Goal: Task Accomplishment & Management: Manage account settings

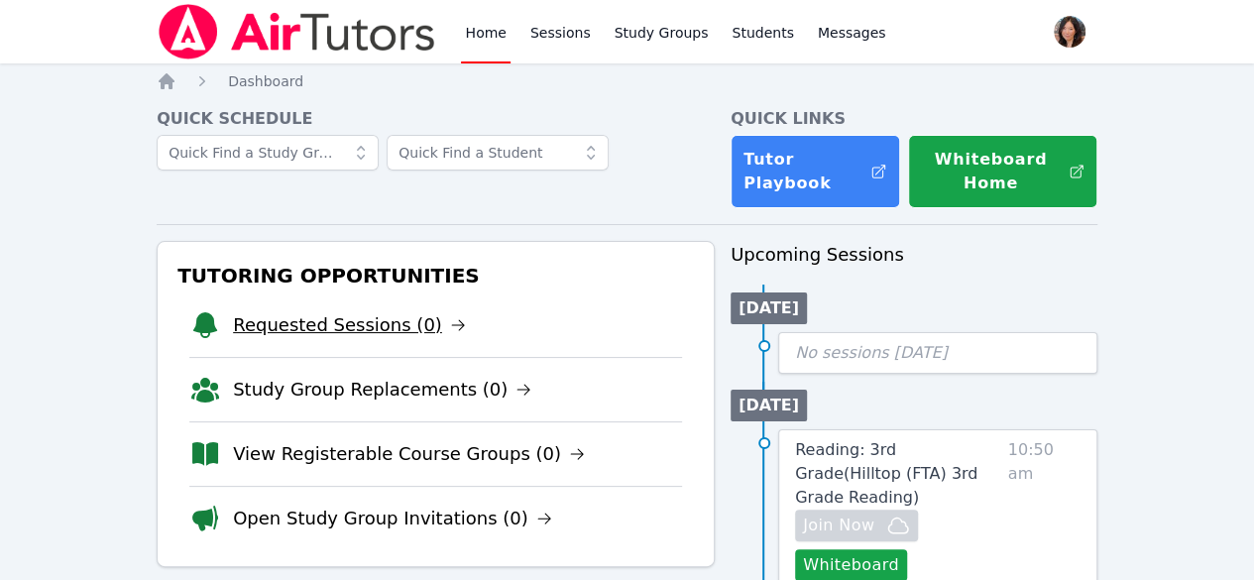
click at [317, 328] on link "Requested Sessions (0)" at bounding box center [349, 325] width 233 height 28
